Goal: Transaction & Acquisition: Purchase product/service

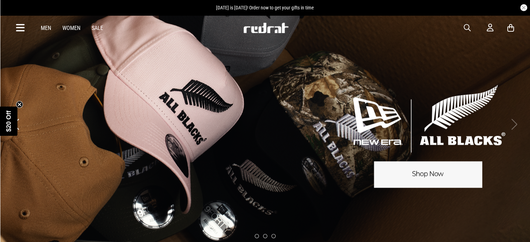
click at [20, 101] on circle "Close teaser" at bounding box center [19, 104] width 7 height 7
click at [17, 121] on button "Previous slide" at bounding box center [15, 124] width 9 height 15
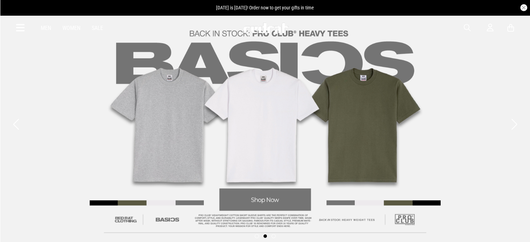
click at [17, 121] on button "Previous slide" at bounding box center [15, 124] width 9 height 15
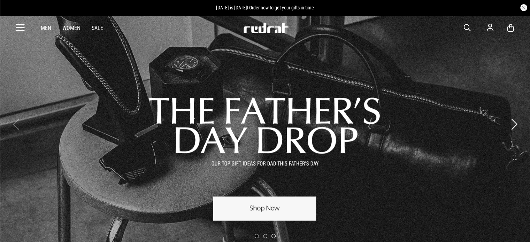
click at [258, 203] on link "1 / 3" at bounding box center [265, 125] width 530 height 252
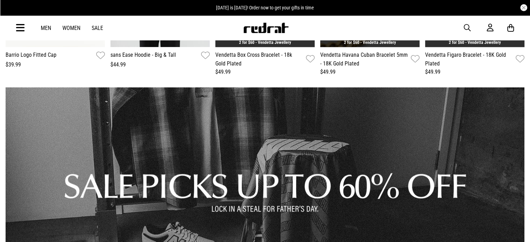
scroll to position [867, 0]
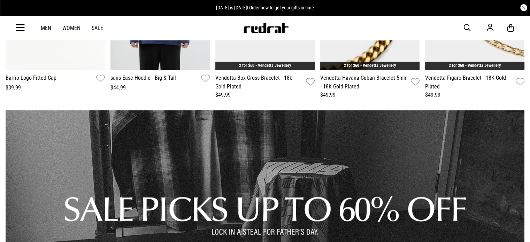
click at [43, 25] on link "Men" at bounding box center [46, 28] width 10 height 7
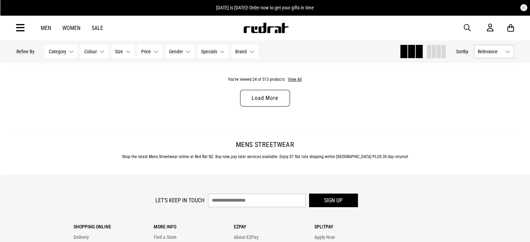
scroll to position [2239, 0]
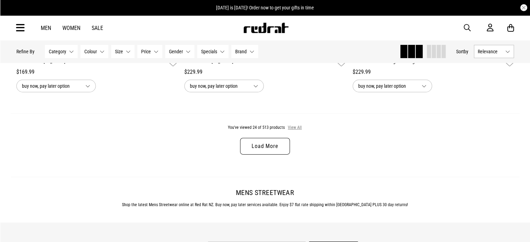
click at [296, 131] on button "View All" at bounding box center [295, 128] width 15 height 6
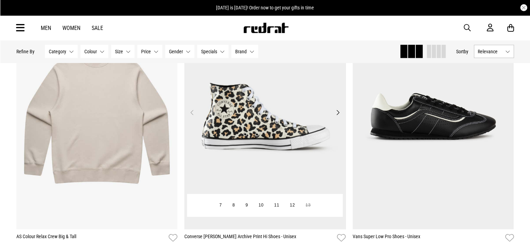
scroll to position [4511, 0]
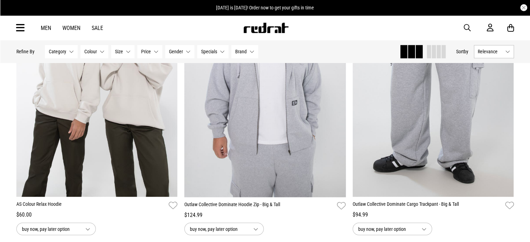
scroll to position [6587, 0]
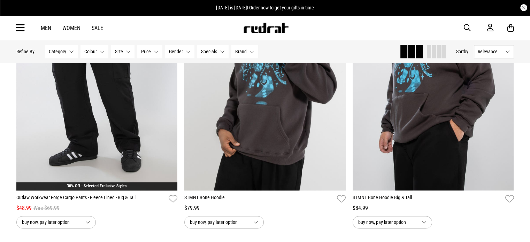
scroll to position [8784, 0]
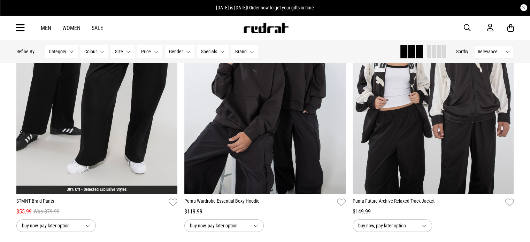
scroll to position [11033, 0]
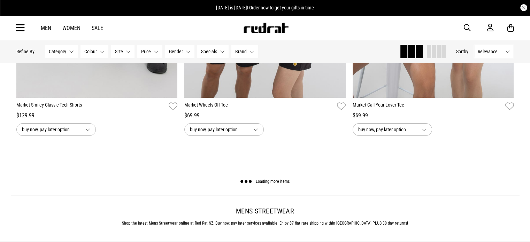
scroll to position [13316, 0]
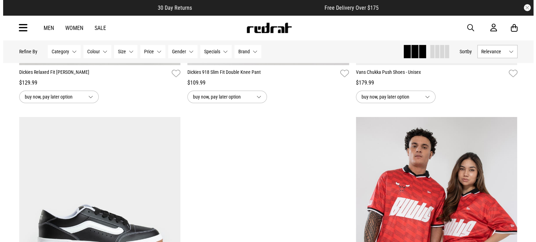
scroll to position [13660, 0]
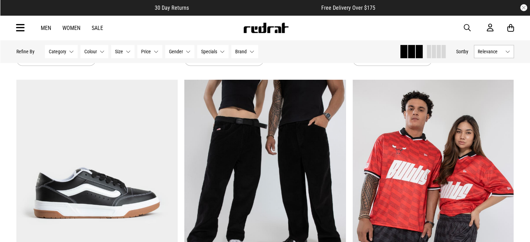
click at [469, 26] on span "button" at bounding box center [467, 28] width 7 height 8
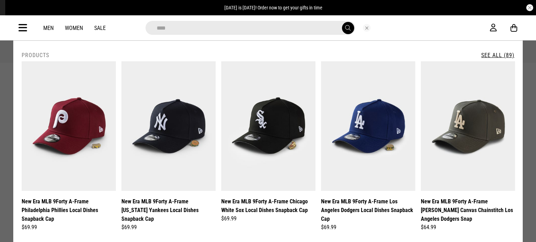
type input "****"
click at [342, 22] on button "submit" at bounding box center [348, 28] width 12 height 12
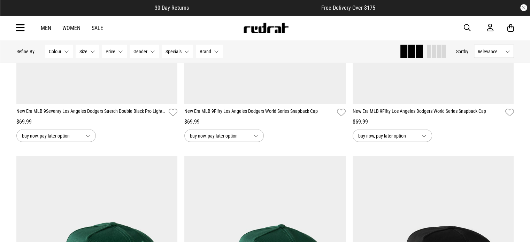
scroll to position [1630, 0]
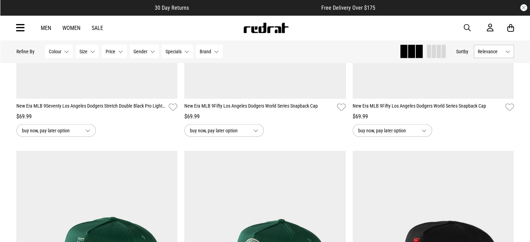
click at [467, 28] on span "button" at bounding box center [467, 28] width 7 height 8
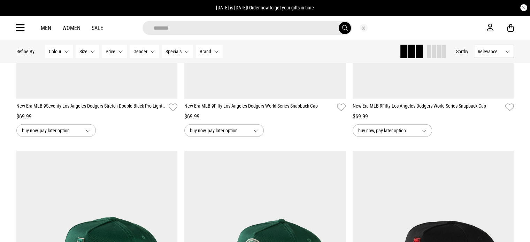
type input "*******"
click at [339, 22] on button "submit" at bounding box center [345, 28] width 12 height 12
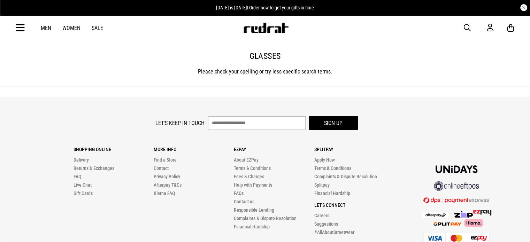
click at [21, 25] on icon at bounding box center [20, 28] width 9 height 12
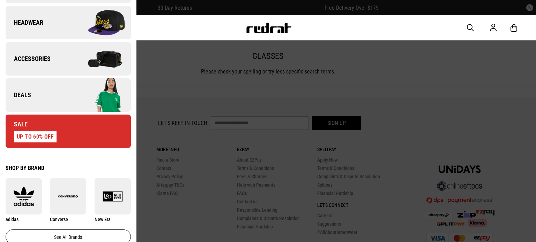
scroll to position [251, 0]
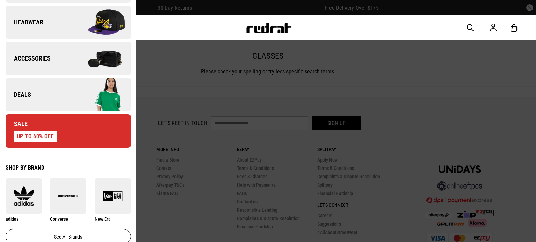
click at [92, 71] on img at bounding box center [99, 58] width 62 height 35
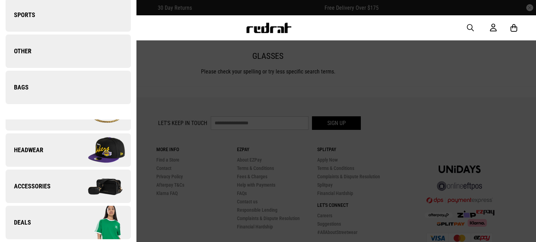
scroll to position [0, 0]
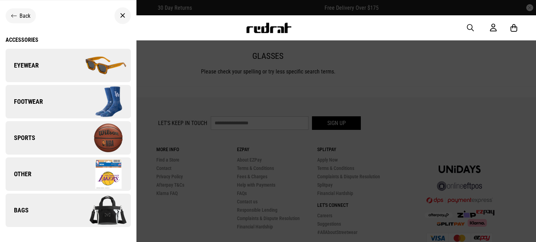
click at [92, 60] on img at bounding box center [99, 65] width 62 height 35
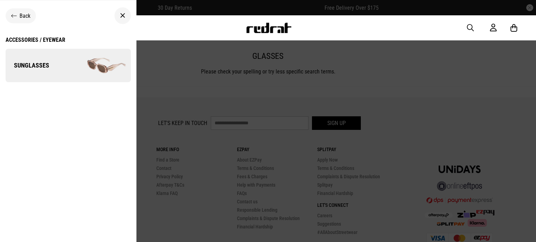
click at [93, 57] on img at bounding box center [99, 65] width 62 height 35
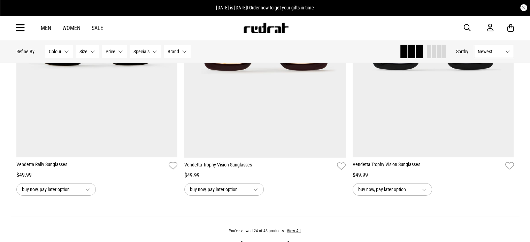
scroll to position [2196, 0]
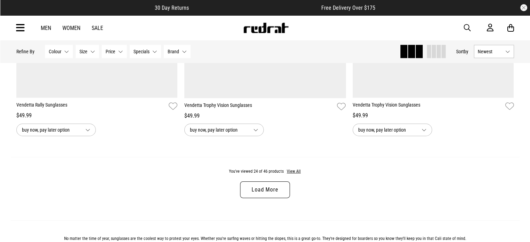
click at [268, 193] on link "Load More" at bounding box center [265, 190] width 50 height 17
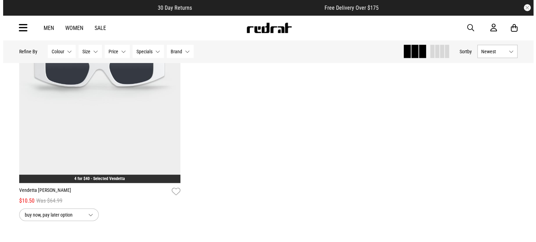
scroll to position [4333, 0]
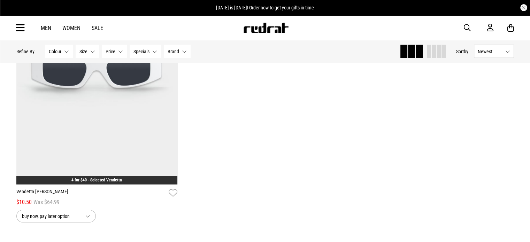
click at [20, 26] on icon at bounding box center [20, 28] width 9 height 12
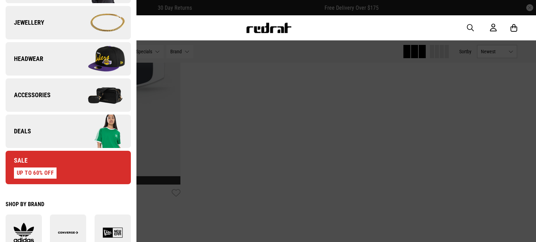
scroll to position [223, 0]
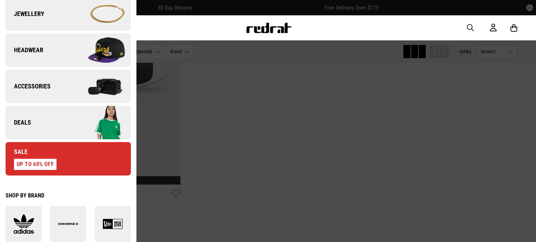
click at [99, 83] on img at bounding box center [99, 86] width 62 height 35
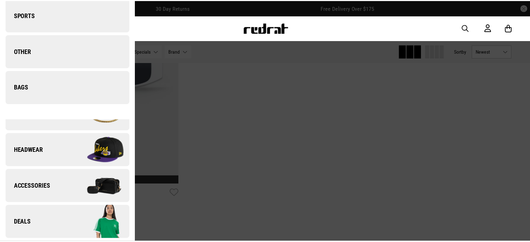
scroll to position [0, 0]
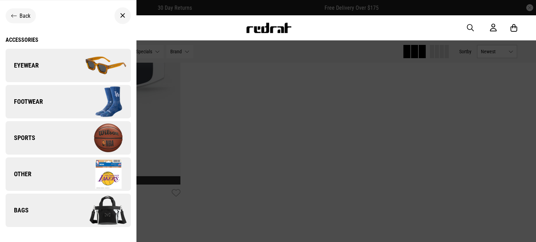
click at [236, 104] on div at bounding box center [268, 121] width 536 height 242
